Goal: Find specific page/section: Find specific page/section

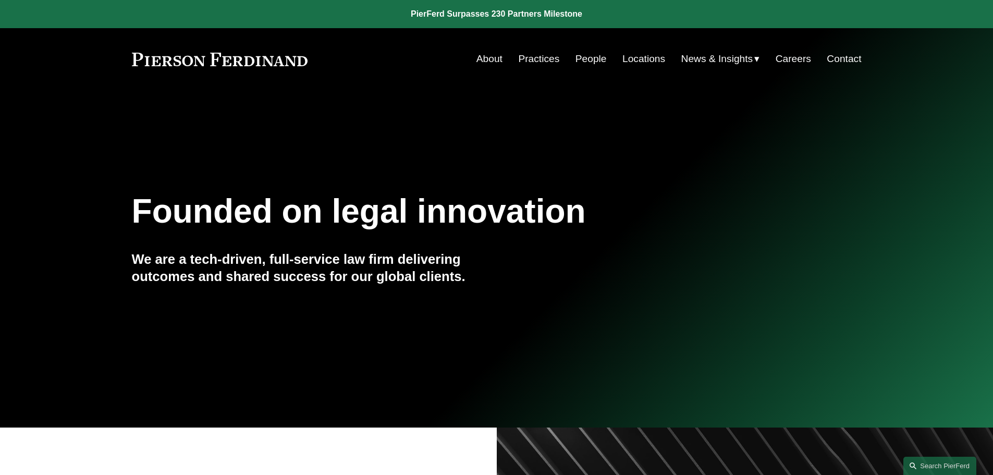
click at [629, 56] on link "Locations" at bounding box center [644, 59] width 43 height 20
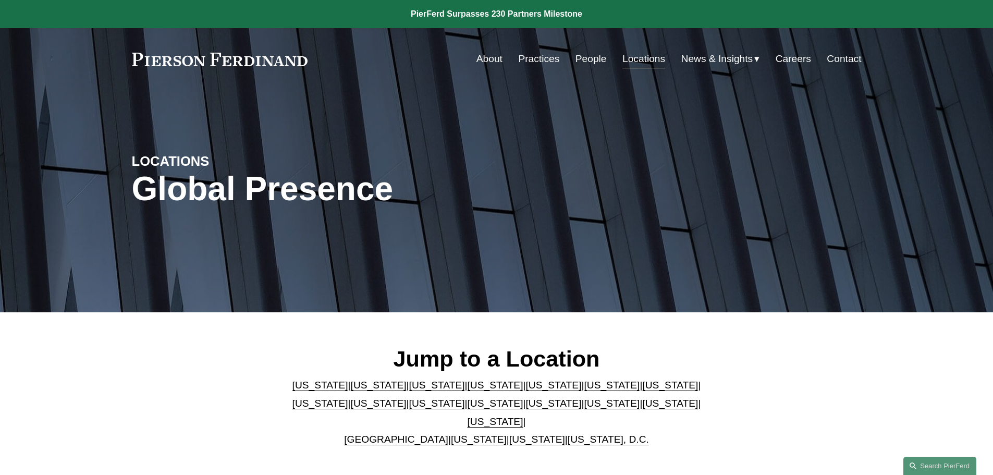
click at [524, 416] on link "[US_STATE]" at bounding box center [496, 421] width 56 height 11
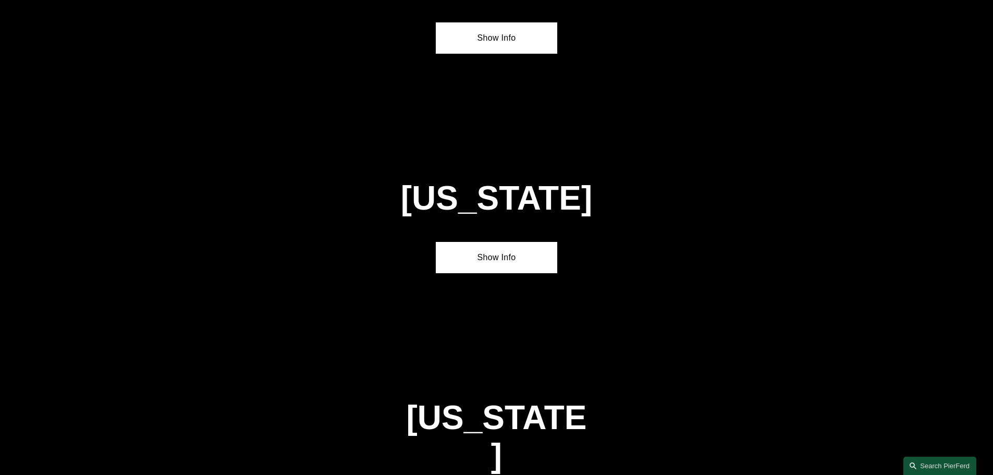
scroll to position [3549, 0]
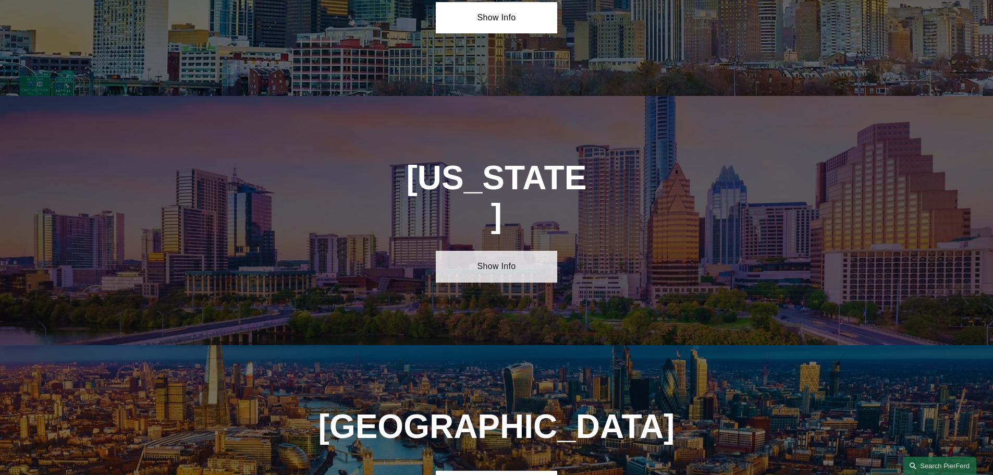
click at [495, 251] on link "Show Info" at bounding box center [496, 266] width 121 height 31
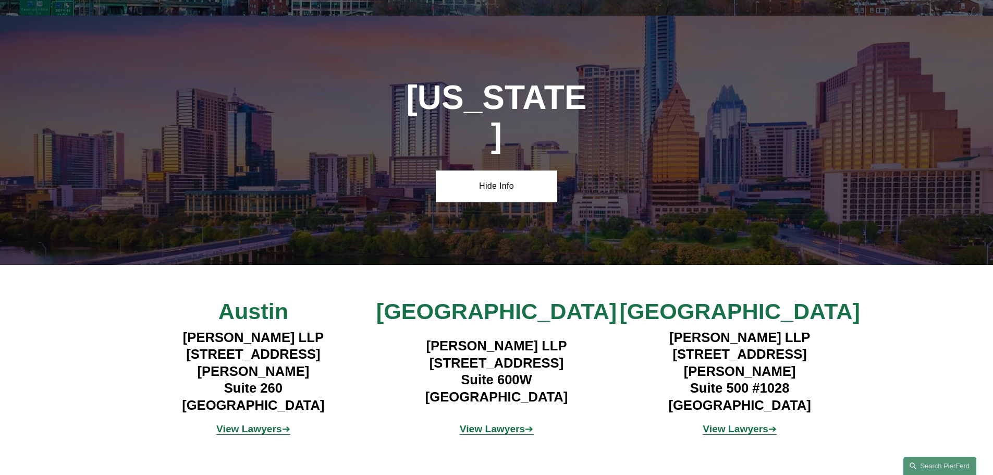
scroll to position [3653, 0]
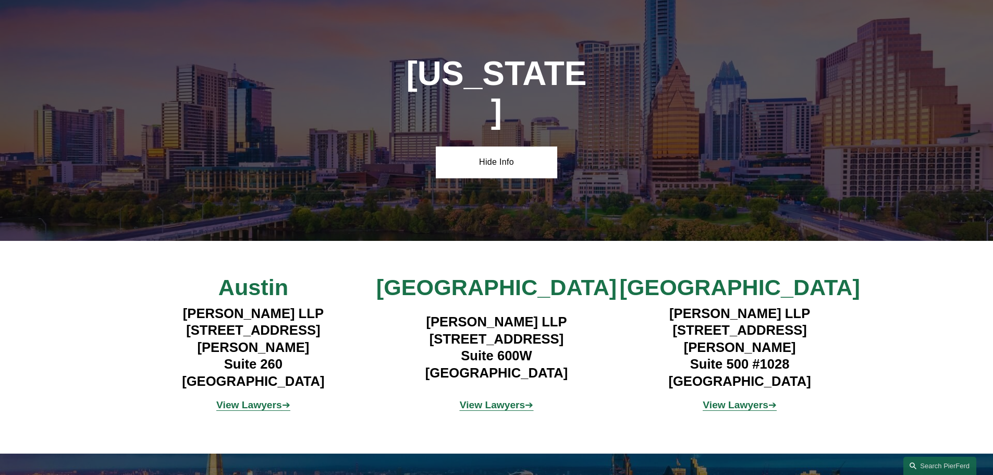
click at [492, 399] on strong "View Lawyers" at bounding box center [493, 404] width 66 height 11
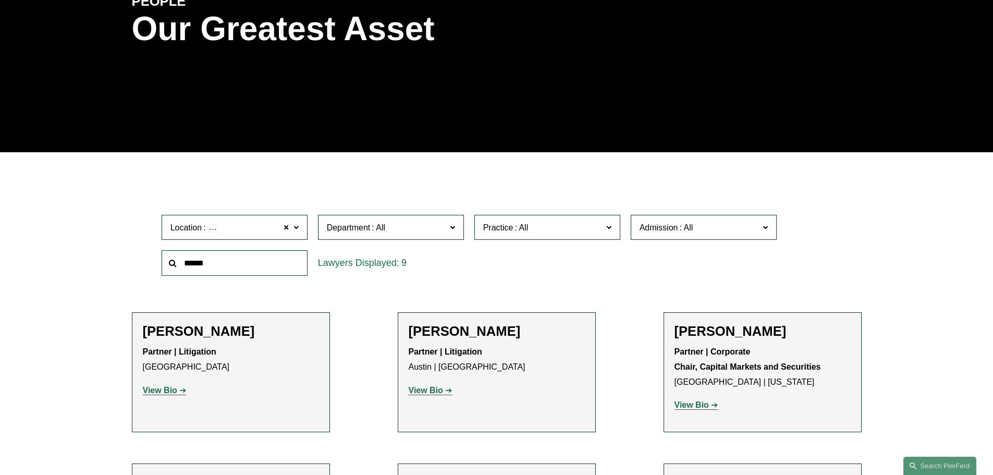
scroll to position [209, 0]
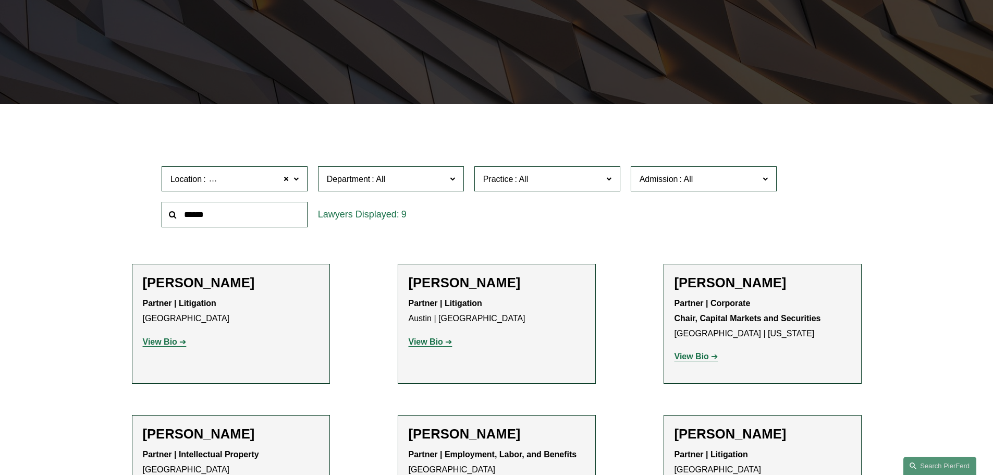
click at [448, 182] on label "Department" at bounding box center [391, 179] width 146 height 26
click at [0, 0] on link "Corporate" at bounding box center [0, 0] width 0 height 0
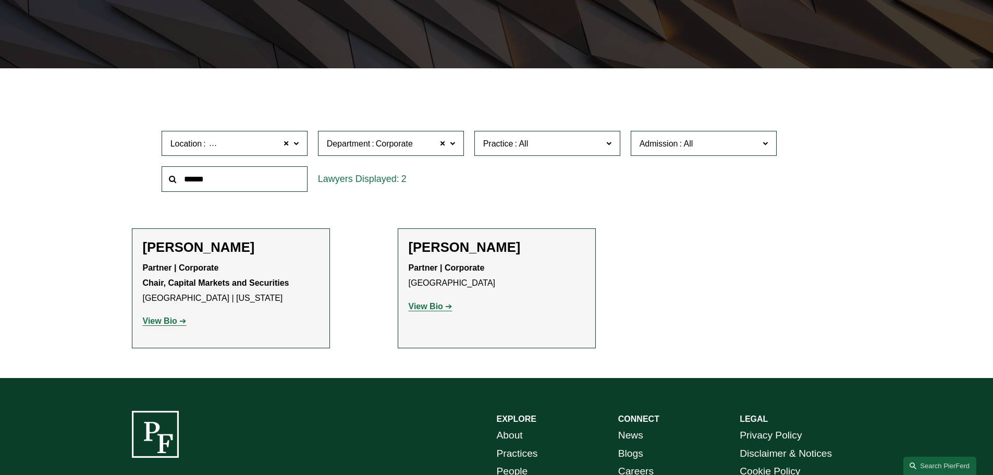
scroll to position [261, 0]
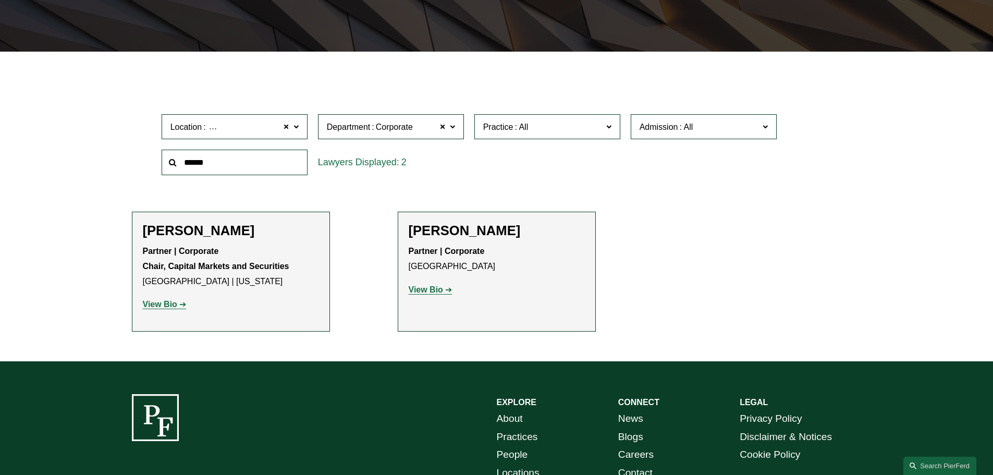
click at [452, 127] on span at bounding box center [451, 126] width 5 height 14
click at [0, 0] on link "All" at bounding box center [0, 0] width 0 height 0
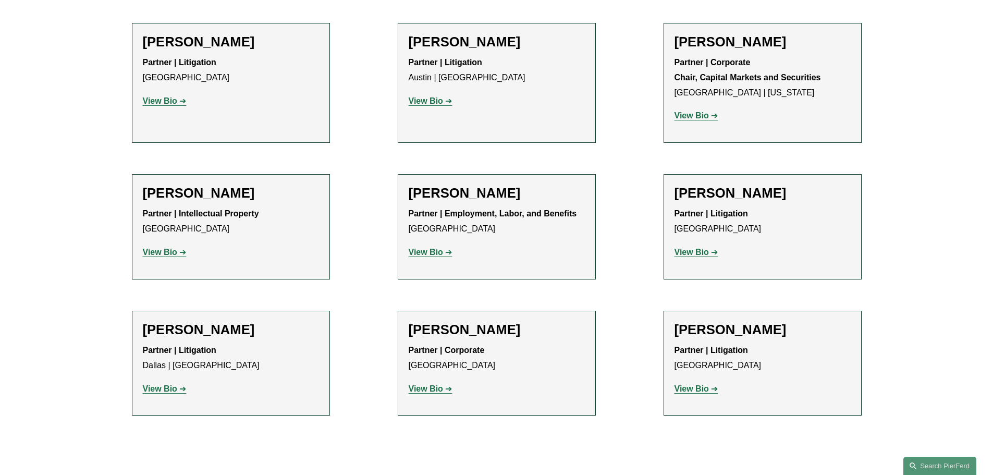
scroll to position [417, 0]
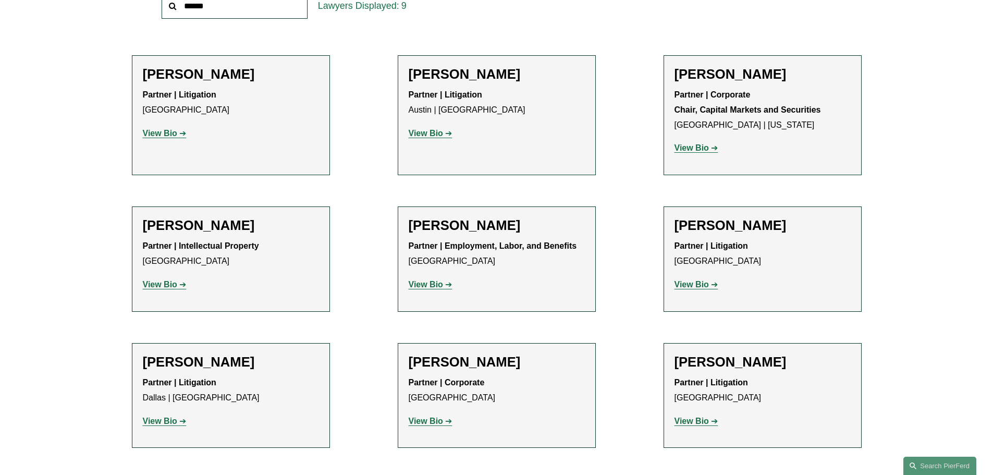
click at [689, 283] on strong "View Bio" at bounding box center [692, 284] width 34 height 9
